Goal: Go to known website: Access a specific website the user already knows

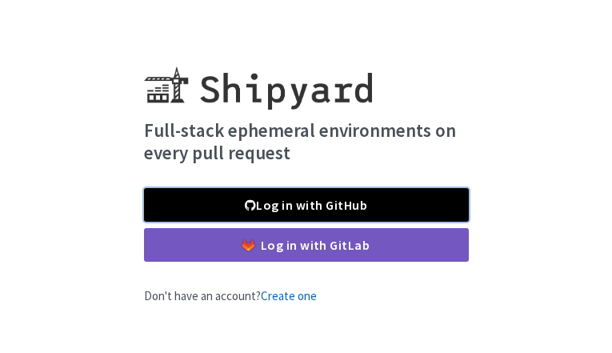
click at [408, 205] on link "Log in with GitHub" at bounding box center [306, 205] width 325 height 34
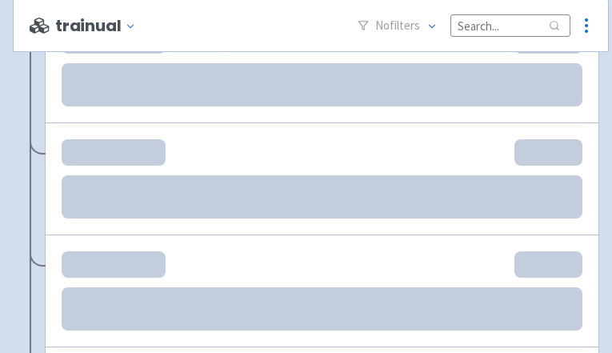
scroll to position [1704, 0]
